Goal: Task Accomplishment & Management: Manage account settings

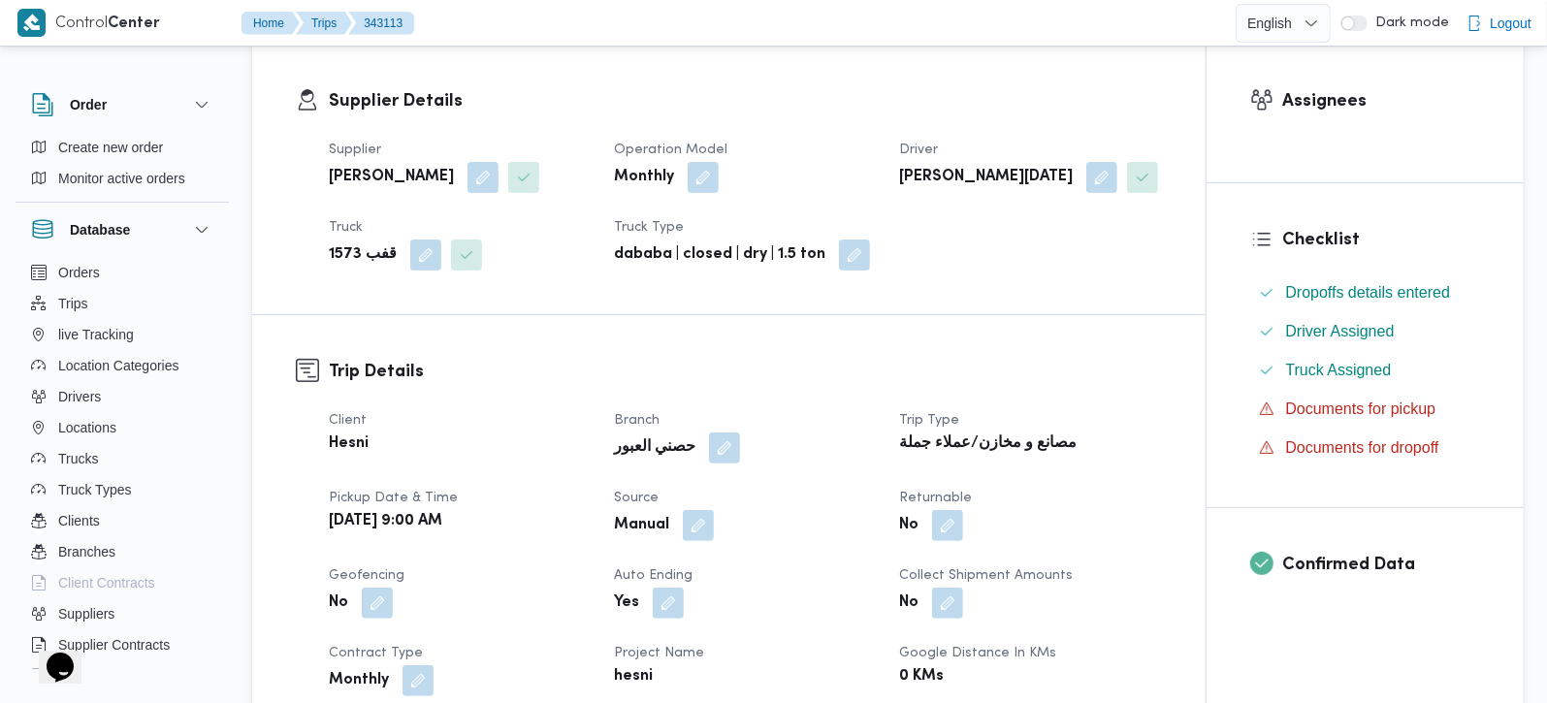
scroll to position [341, 0]
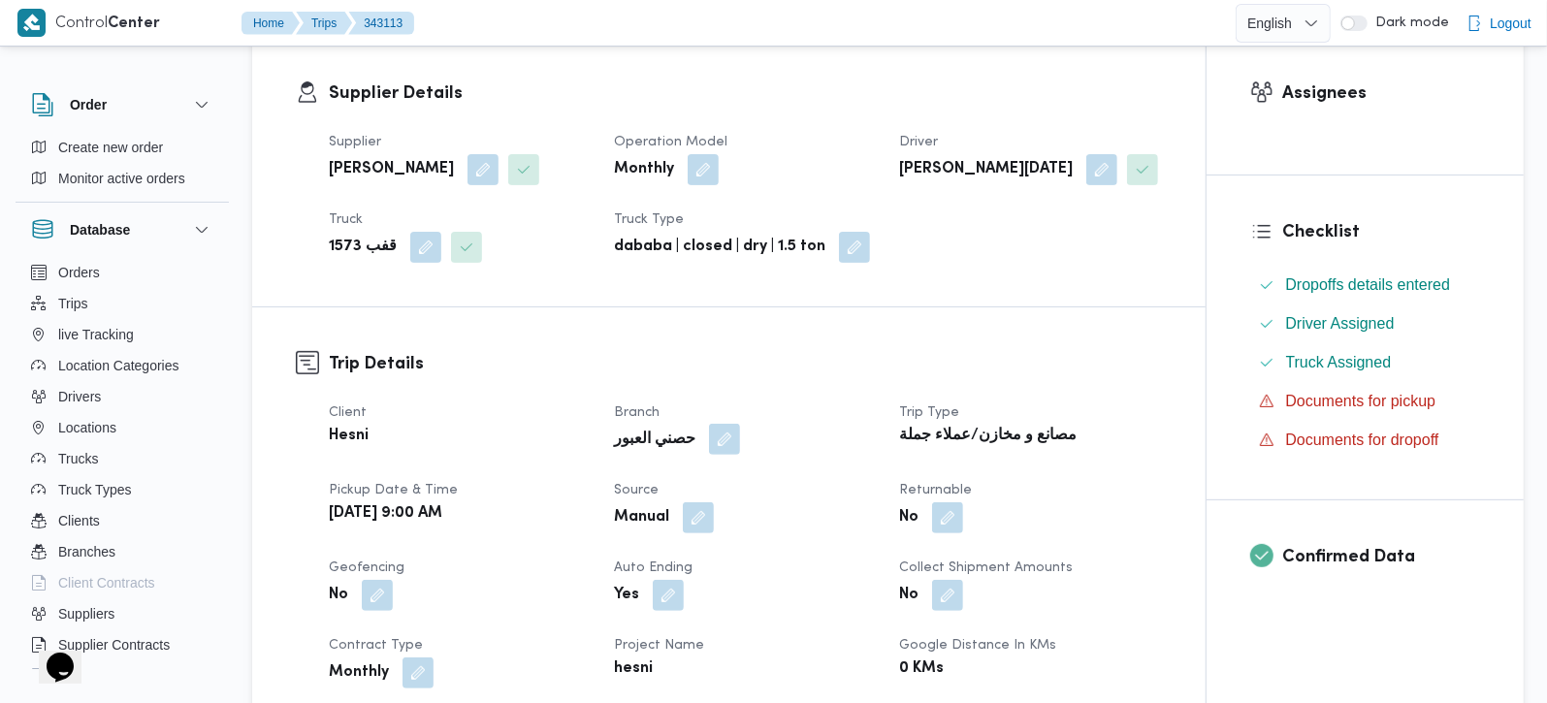
click at [710, 424] on button "button" at bounding box center [724, 439] width 31 height 31
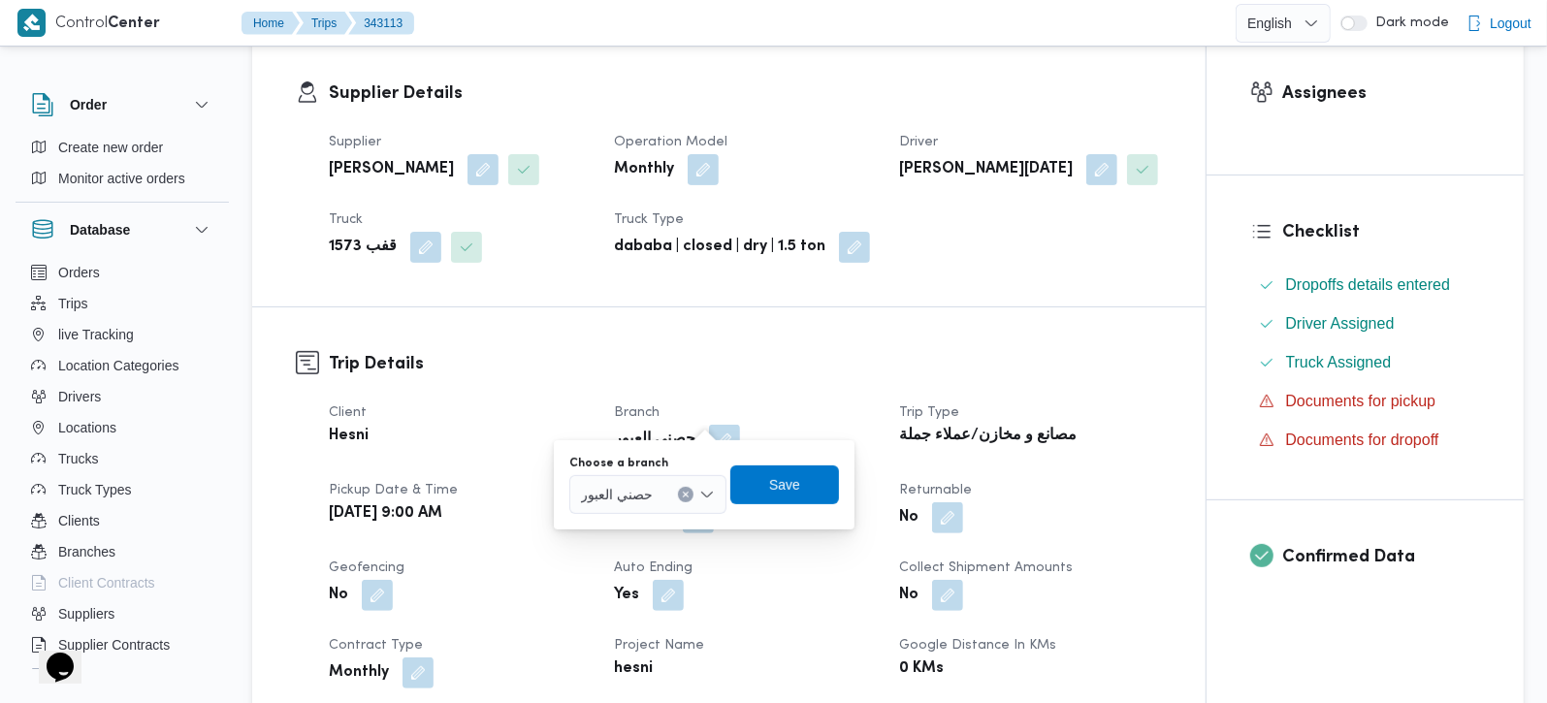
click at [684, 488] on button "Clear input" at bounding box center [686, 495] width 16 height 16
type input "زهر"
click at [678, 514] on span "حصني الا زهر" at bounding box center [649, 529] width 130 height 31
click at [809, 487] on span "Save" at bounding box center [786, 484] width 109 height 39
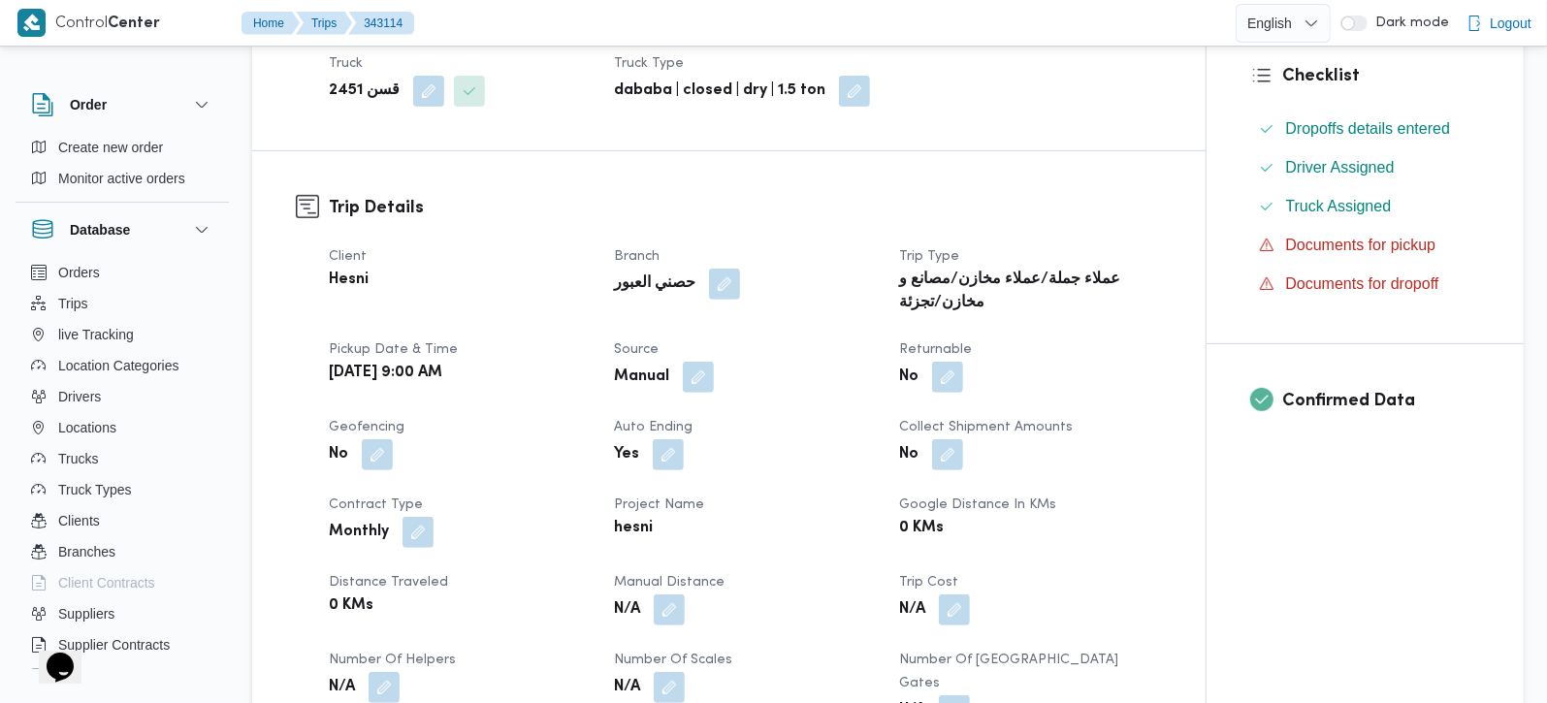
scroll to position [570, 0]
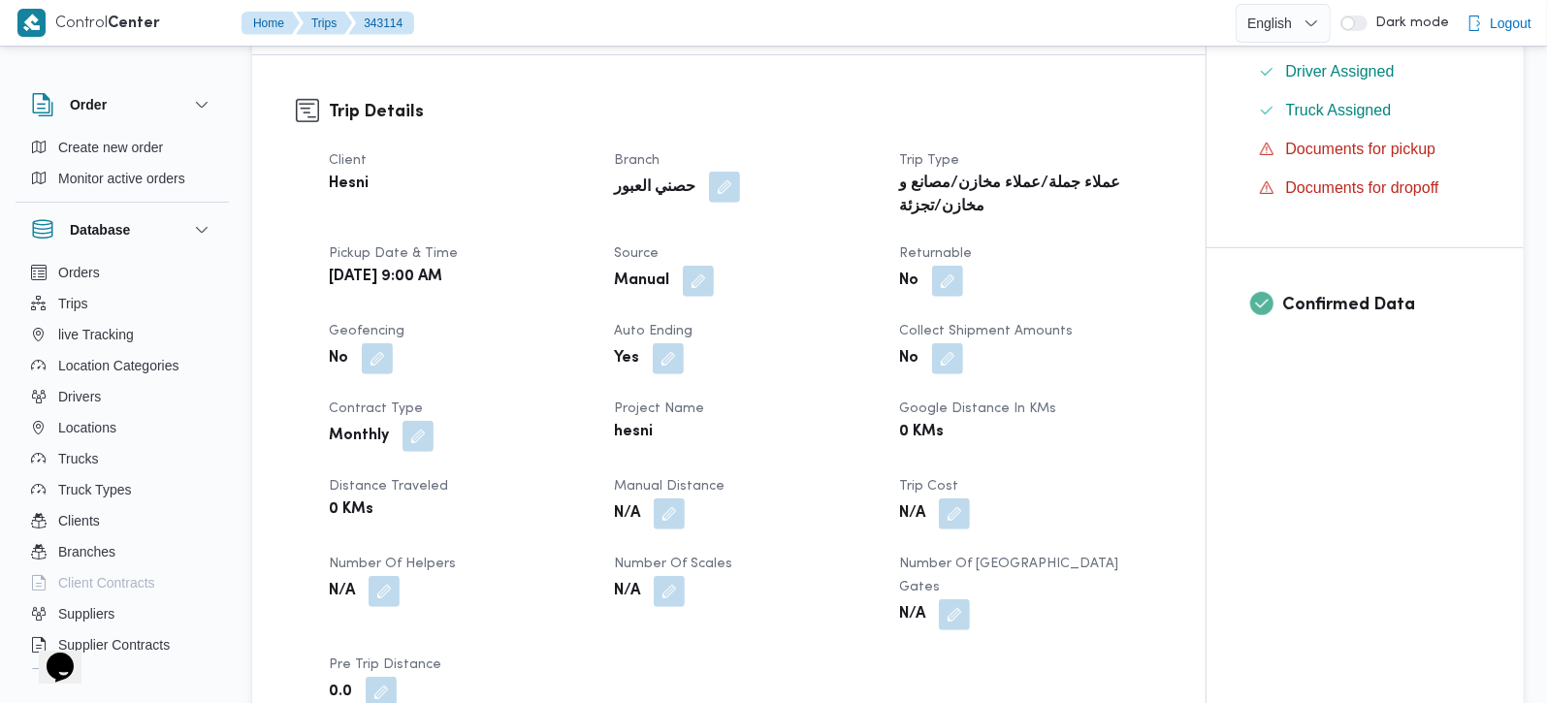
drag, startPoint x: 708, startPoint y: 193, endPoint x: 702, endPoint y: 223, distance: 30.6
click at [709, 195] on button "button" at bounding box center [724, 188] width 31 height 31
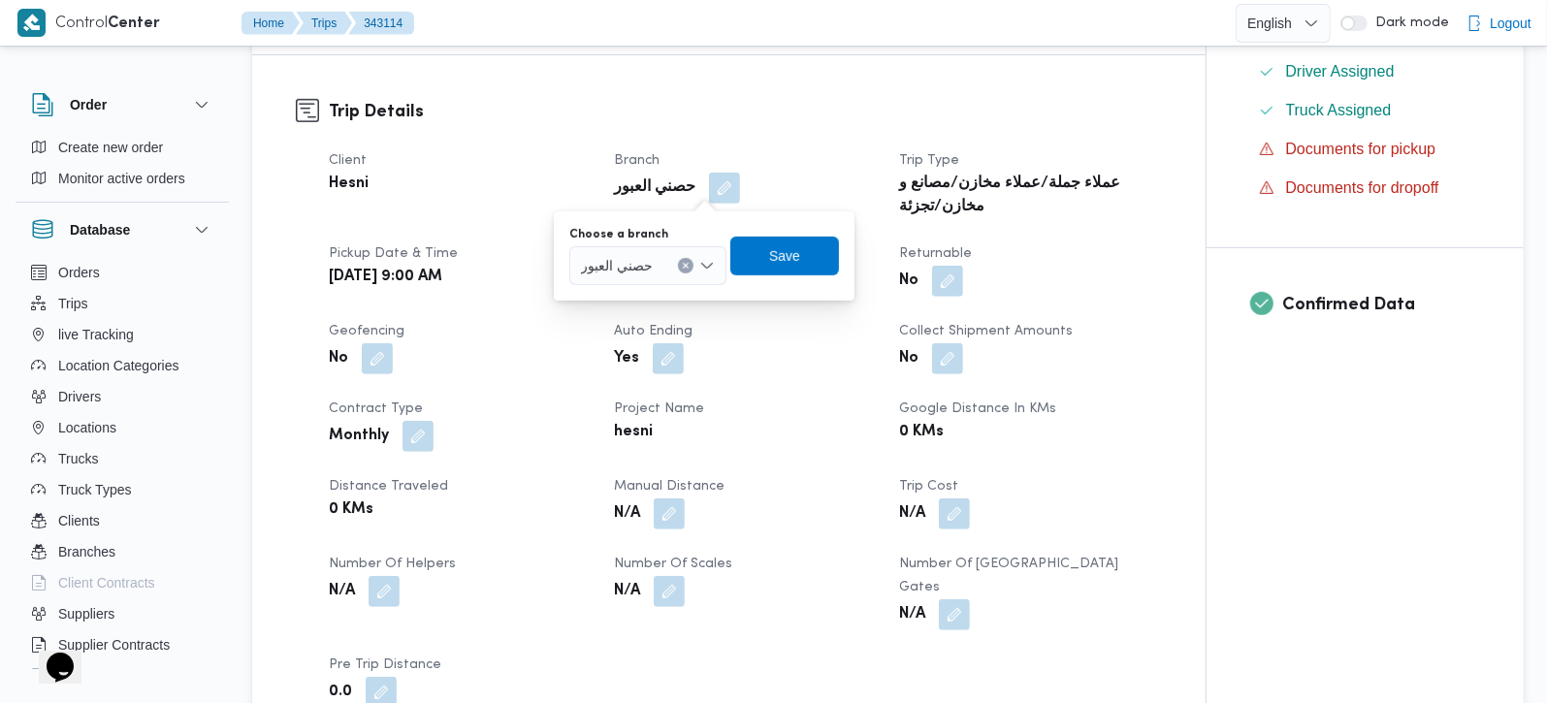
click at [689, 268] on icon "Clear input" at bounding box center [686, 265] width 5 height 5
type input "زهر"
click at [637, 295] on span "حصني الا زهر" at bounding box center [660, 300] width 99 height 23
click at [747, 256] on span "Save" at bounding box center [786, 255] width 109 height 39
